Goal: Navigation & Orientation: Find specific page/section

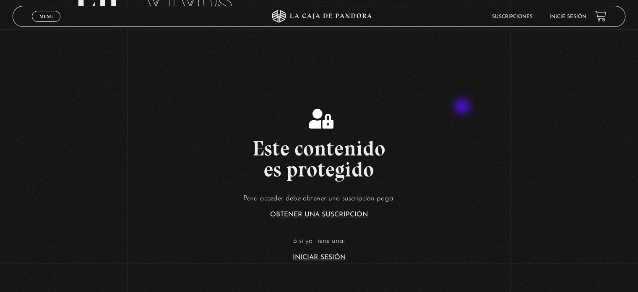
scroll to position [72, 0]
click at [317, 254] on link "Iniciar Sesión" at bounding box center [319, 256] width 53 height 7
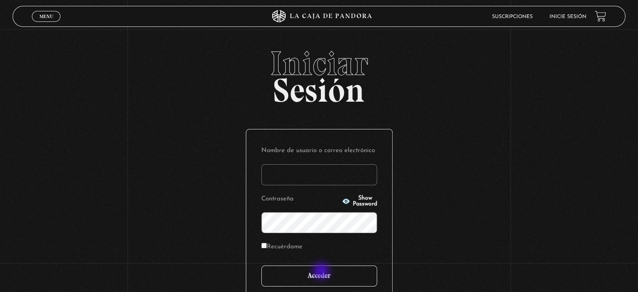
type input "antosalazare@hotmail.com"
click at [322, 272] on input "Acceder" at bounding box center [319, 275] width 116 height 21
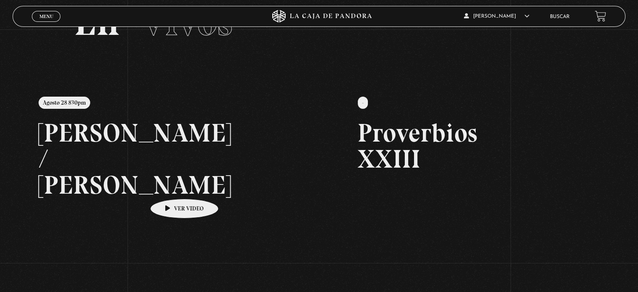
scroll to position [49, 0]
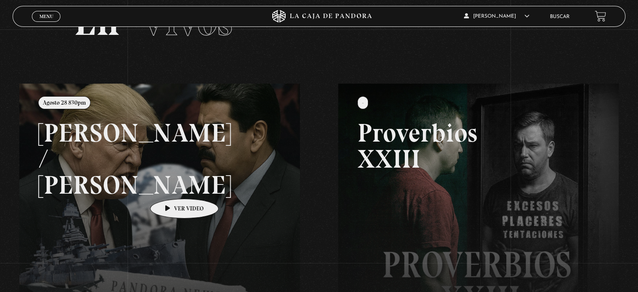
click at [171, 186] on link at bounding box center [338, 230] width 638 height 292
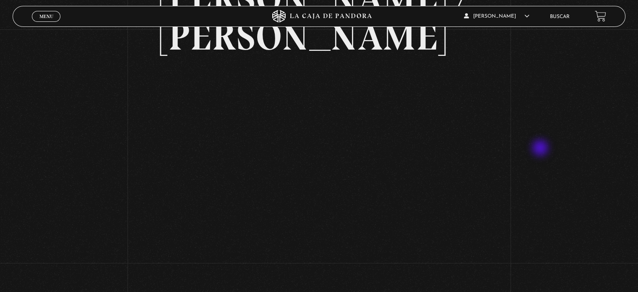
scroll to position [96, 0]
